Goal: Navigation & Orientation: Find specific page/section

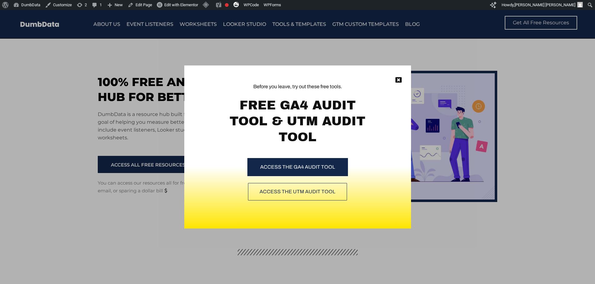
drag, startPoint x: 136, startPoint y: 111, endPoint x: 141, endPoint y: 110, distance: 5.8
click at [136, 111] on div "Before you leave, try out these free tools. FREE GA4 AUDIT TOOL & UTM AUDIT TOO…" at bounding box center [297, 147] width 595 height 274
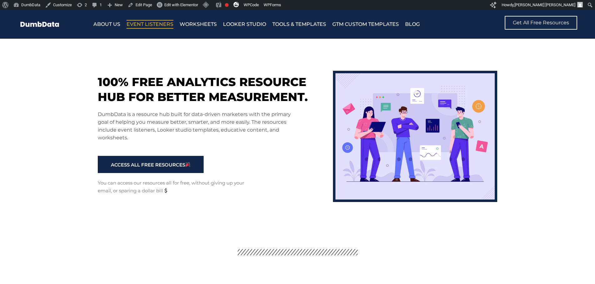
click at [139, 26] on link "Event Listeners" at bounding box center [149, 24] width 47 height 9
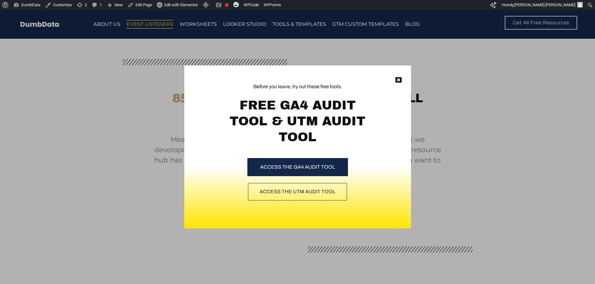
click at [168, 101] on div "Before you leave, try out these free tools. FREE GA4 AUDIT TOOL & UTM AUDIT TOO…" at bounding box center [297, 147] width 595 height 274
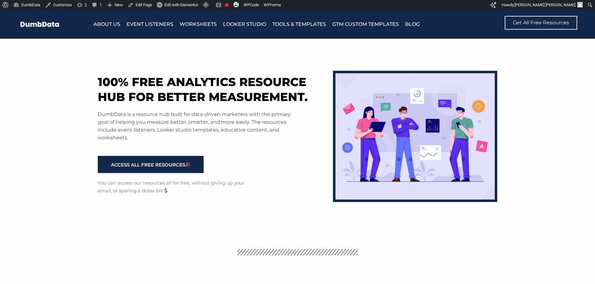
click at [168, 106] on div "100% free analytics resource hub for better measurement. DumbData is a resource…" at bounding box center [212, 135] width 235 height 141
